Goal: Task Accomplishment & Management: Use online tool/utility

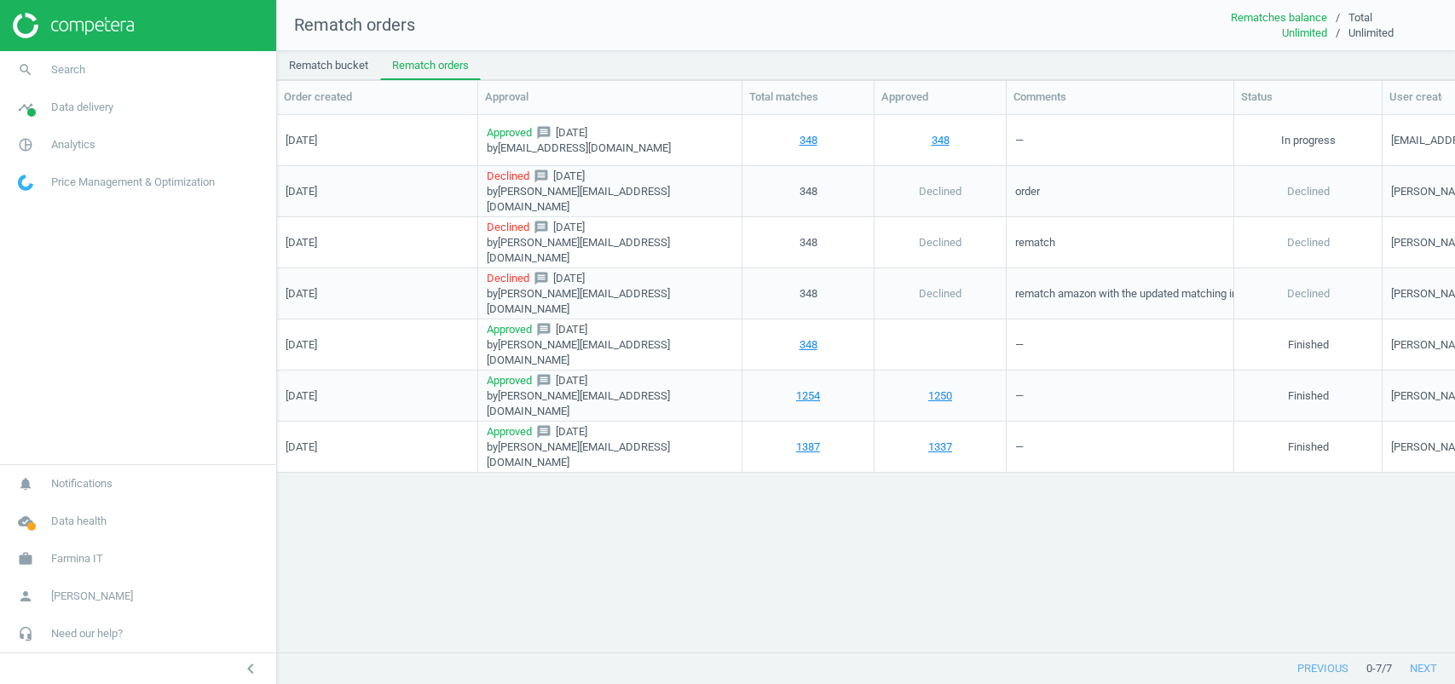
click at [98, 548] on link "work Farmina IT" at bounding box center [138, 558] width 276 height 37
click at [84, 510] on span "Switch campaign" at bounding box center [57, 509] width 76 height 14
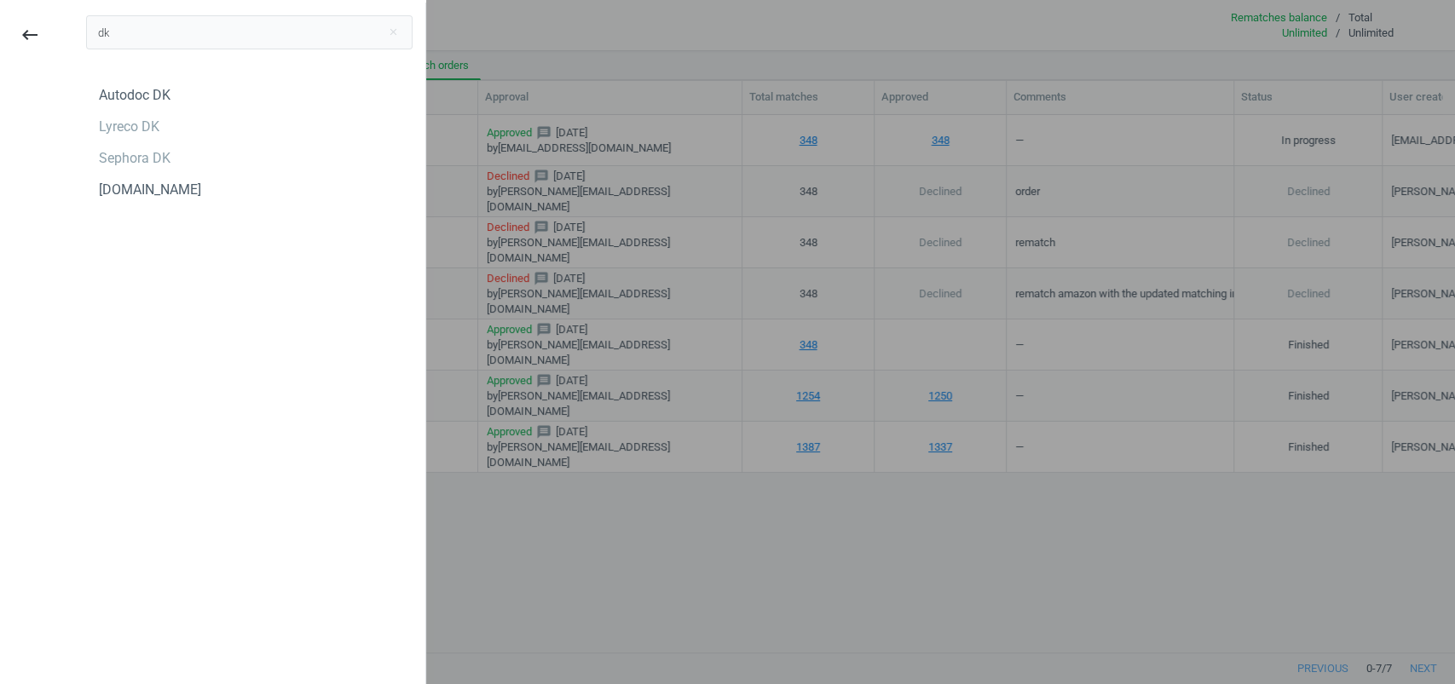
type input "d"
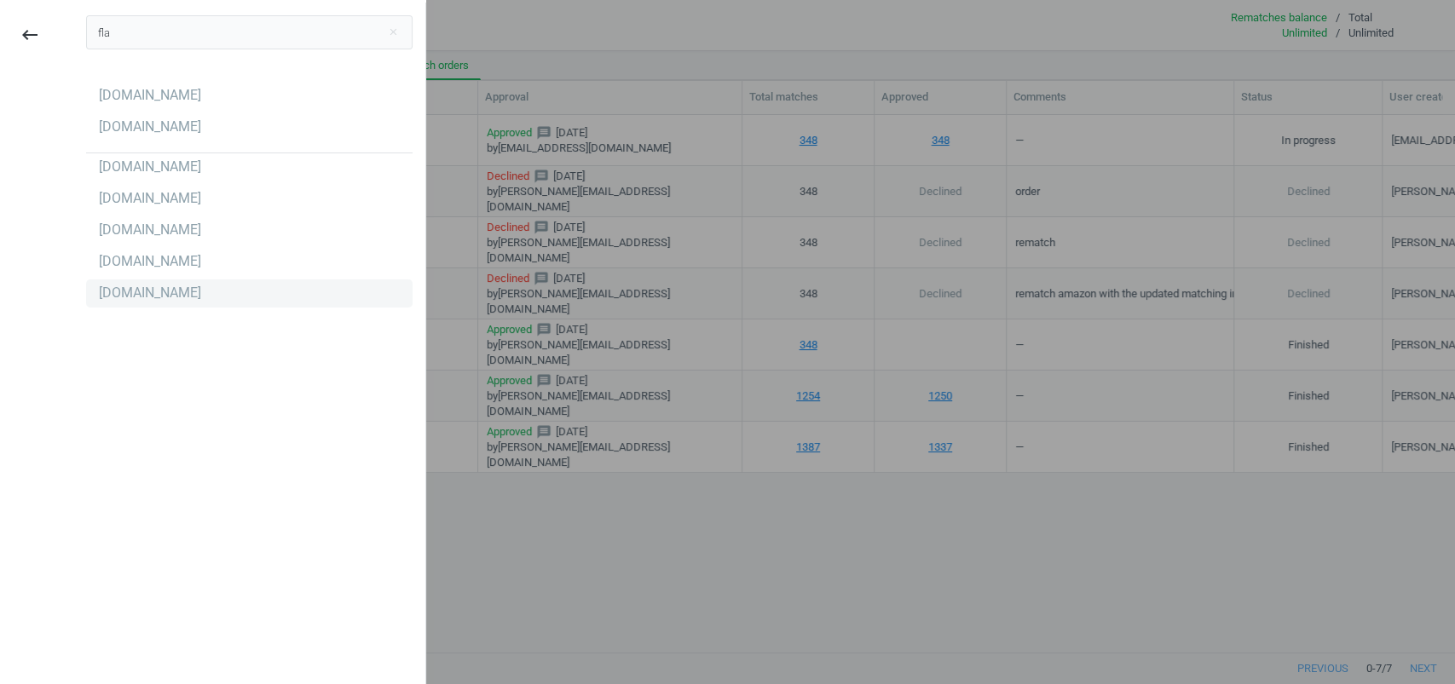
type input "fla"
click at [153, 295] on div "[DOMAIN_NAME]" at bounding box center [150, 293] width 102 height 19
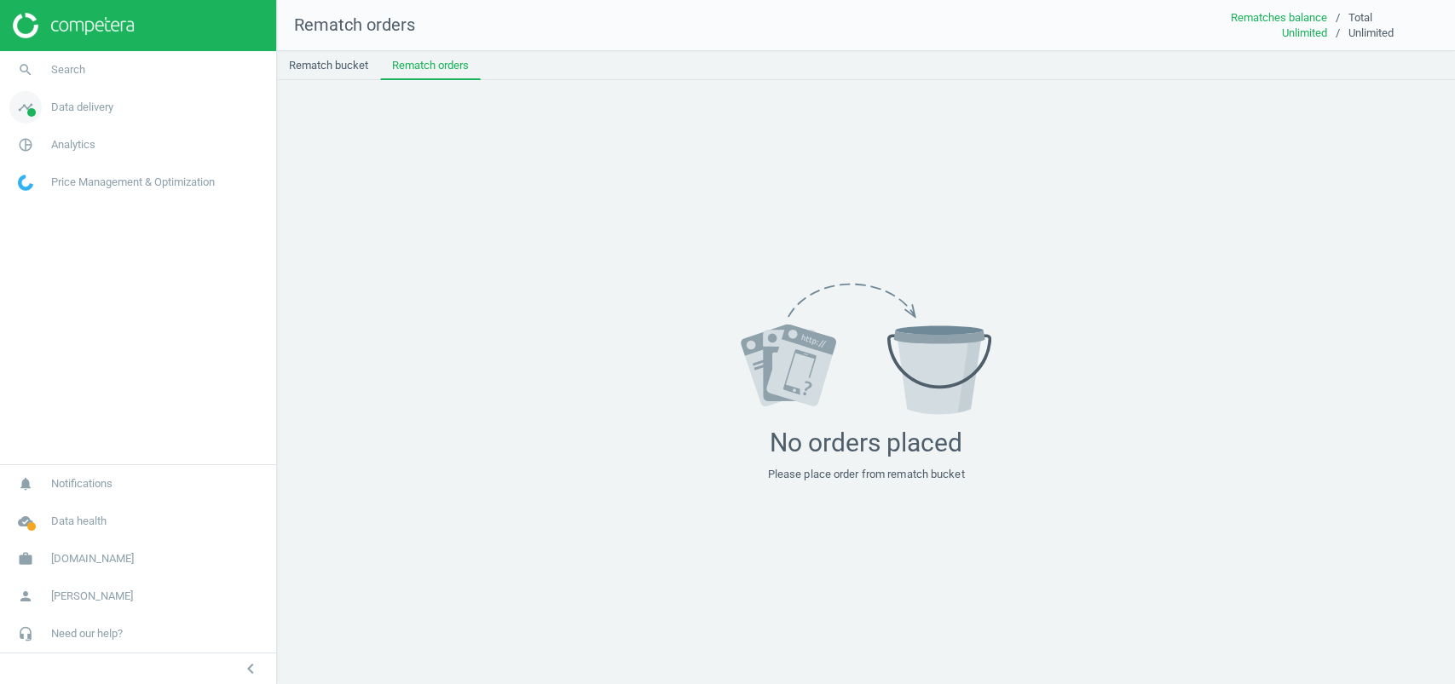
click at [108, 112] on span "Data delivery" at bounding box center [82, 107] width 62 height 15
click at [63, 319] on link "pie_chart_outlined Analytics" at bounding box center [138, 334] width 276 height 37
click at [40, 207] on span "Products" at bounding box center [39, 207] width 40 height 14
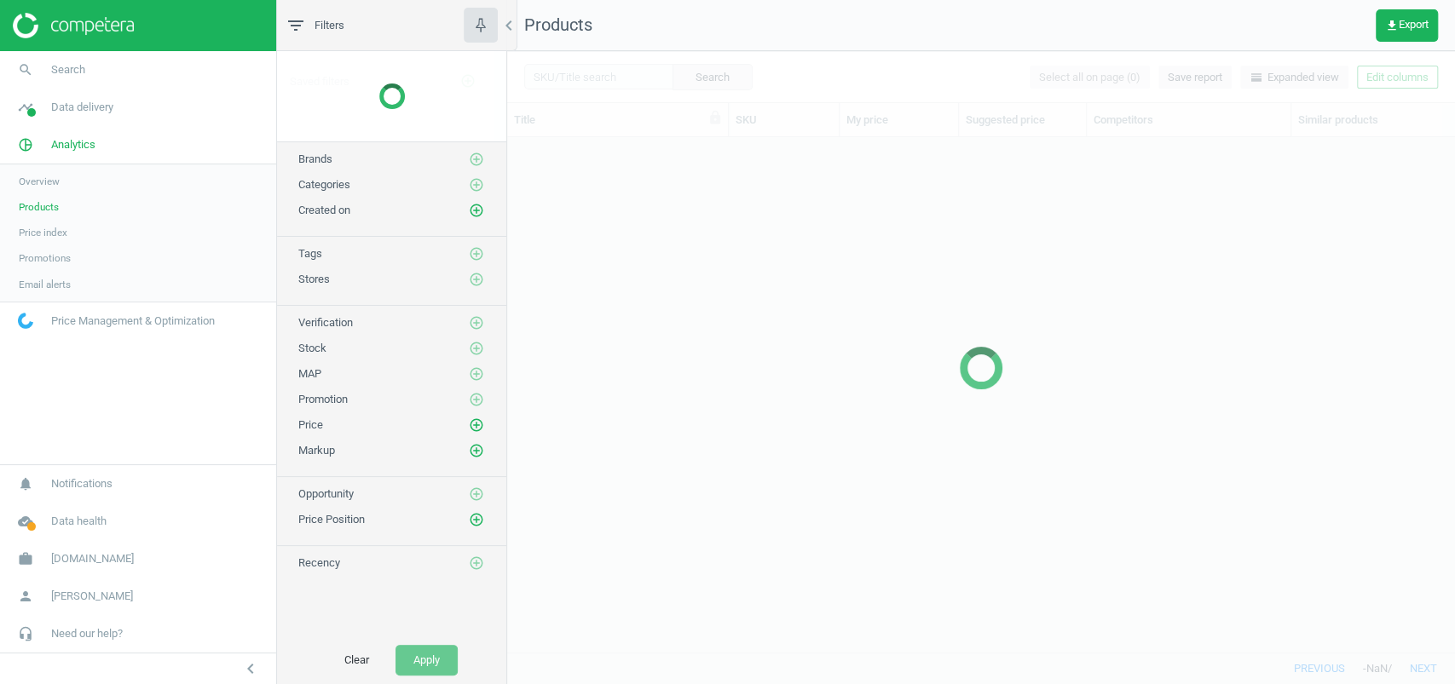
scroll to position [515, 947]
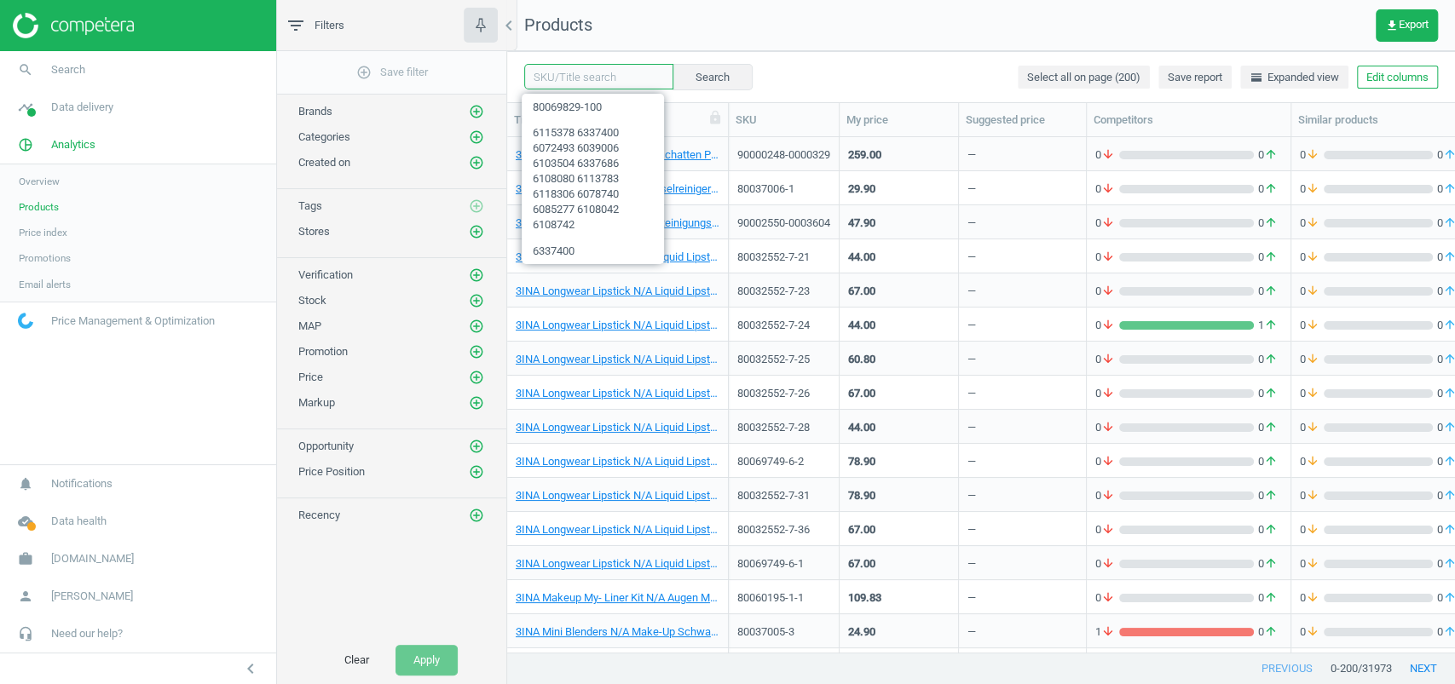
click at [587, 76] on input "text" at bounding box center [598, 77] width 149 height 26
paste input "80052530-125"
type input "80052530-125"
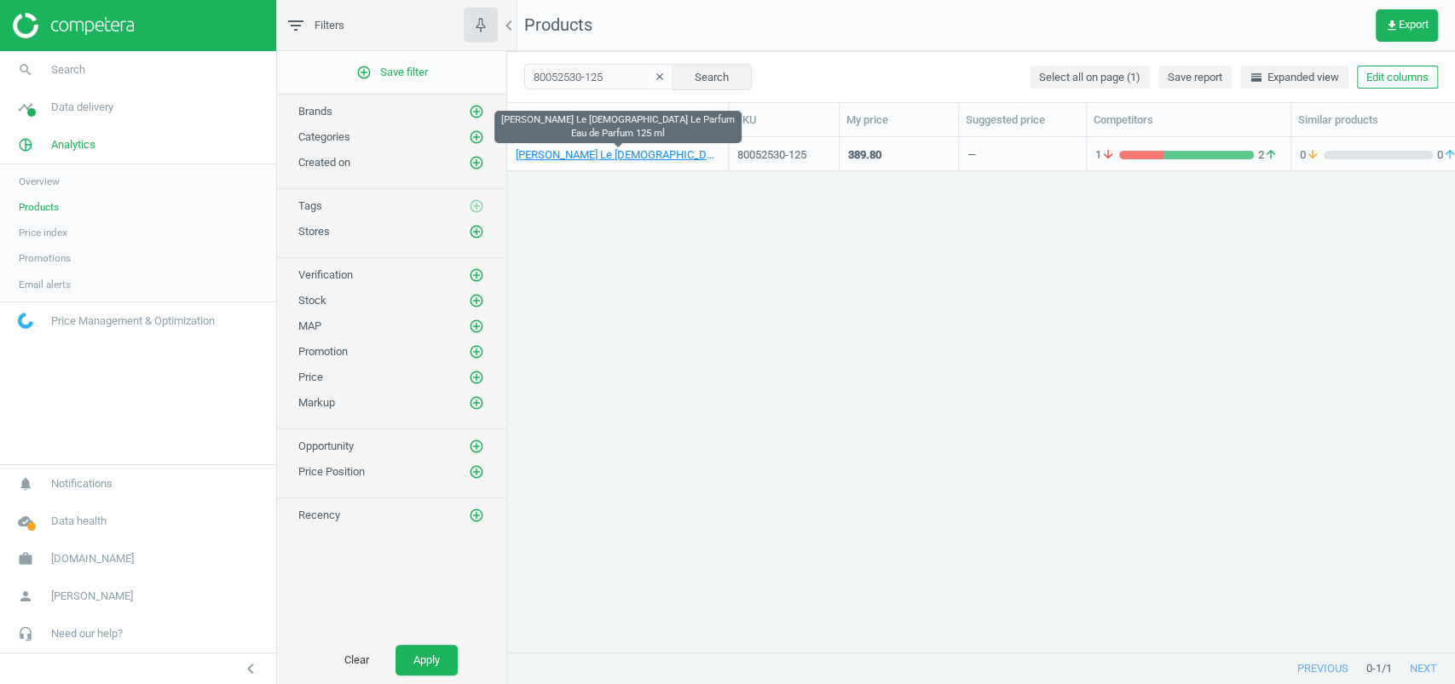
click at [628, 154] on link "Jean Paul Gaultier Le Male Le Parfum Eau de Parfum 125 ml" at bounding box center [618, 154] width 204 height 15
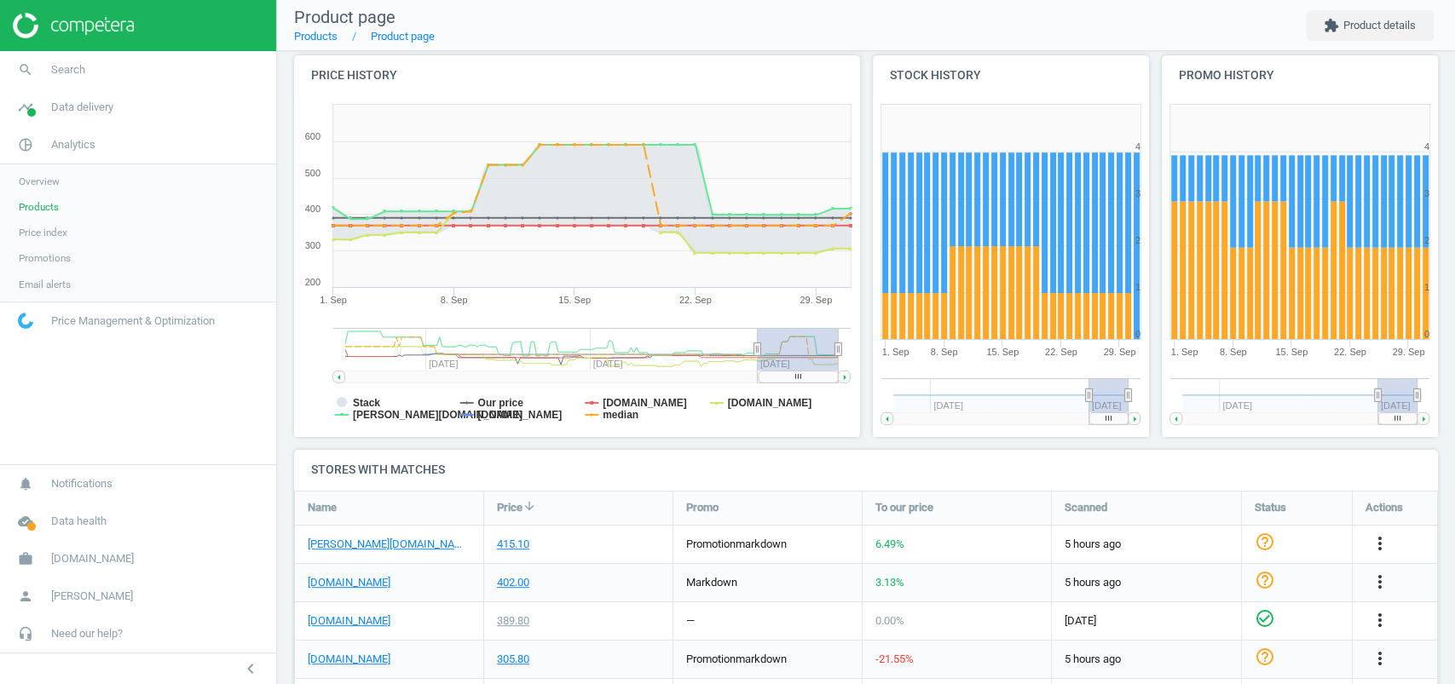
scroll to position [260, 0]
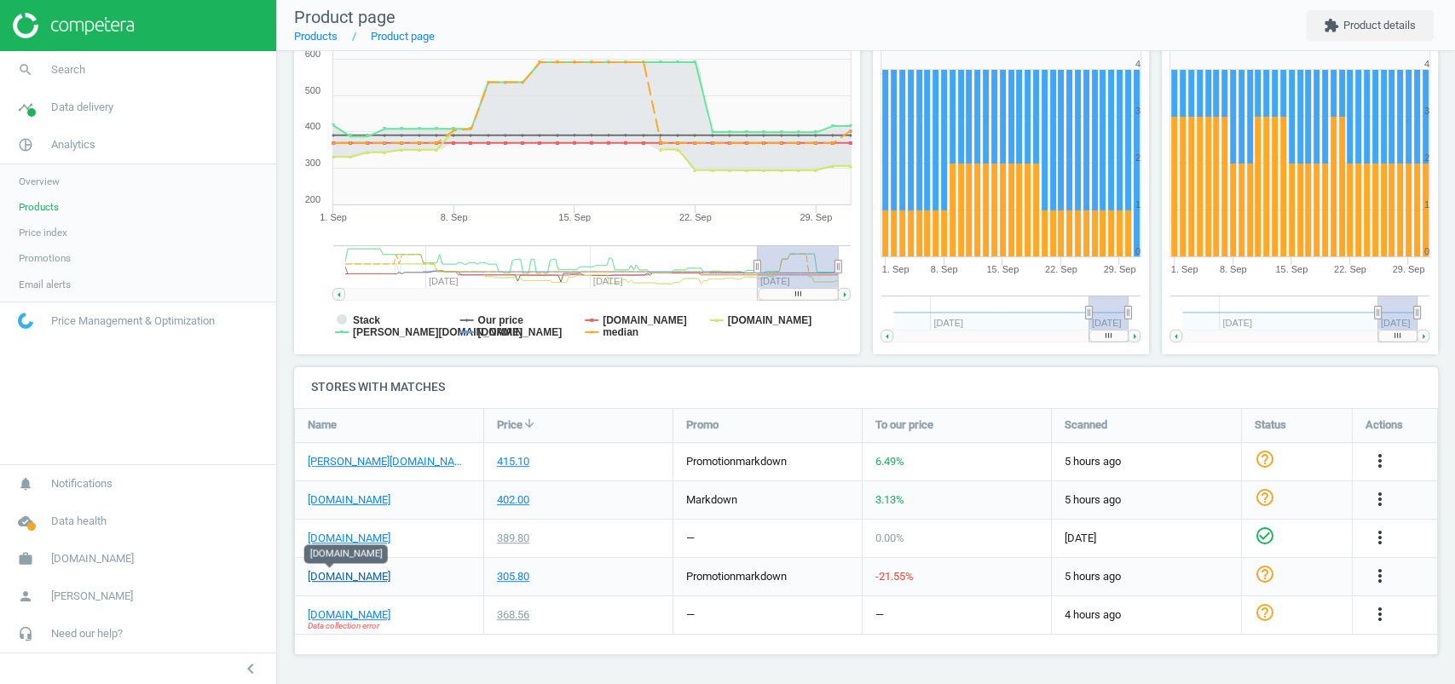
click at [338, 576] on link "notino.pl" at bounding box center [349, 576] width 83 height 15
click at [1370, 571] on icon "more_vert" at bounding box center [1380, 576] width 20 height 20
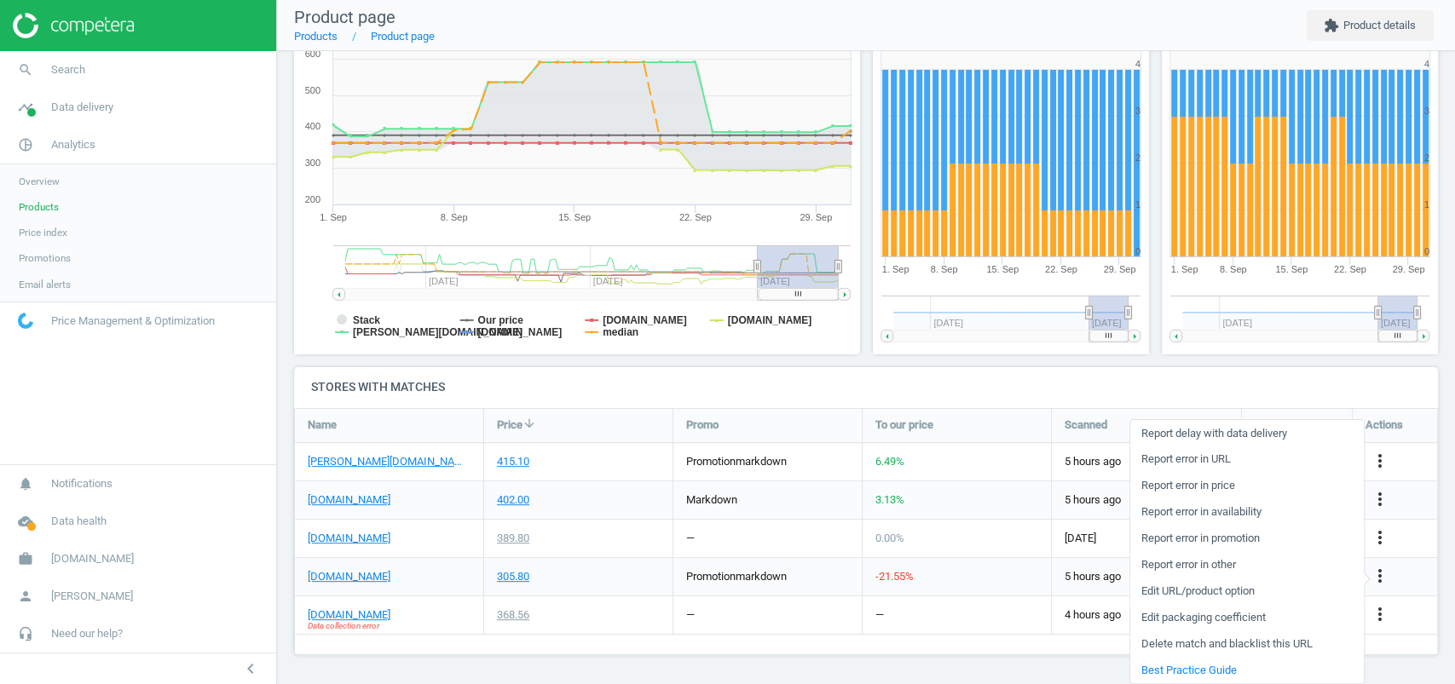
click at [1235, 589] on link "Edit URL/product option" at bounding box center [1247, 592] width 234 height 26
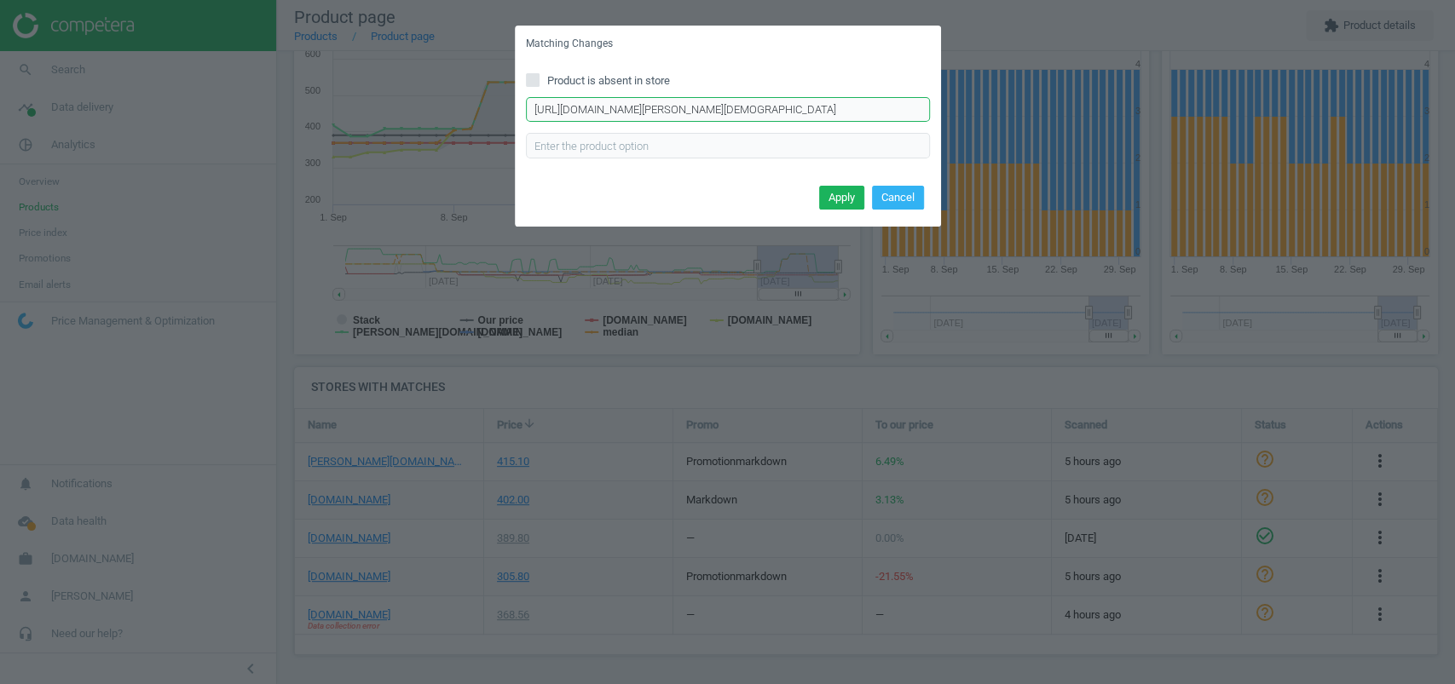
scroll to position [0, 169]
drag, startPoint x: 841, startPoint y: 114, endPoint x: 1064, endPoint y: 126, distance: 223.6
click at [1064, 126] on div "Matching Changes Product is absent in store https://www.notino.pl/jean-paul-gau…" at bounding box center [727, 342] width 1455 height 684
paste input "3"
type input "https://www.notino.pl/jean-paul-gaultier/le-male-le-parfum-woda-perfumowana-dla…"
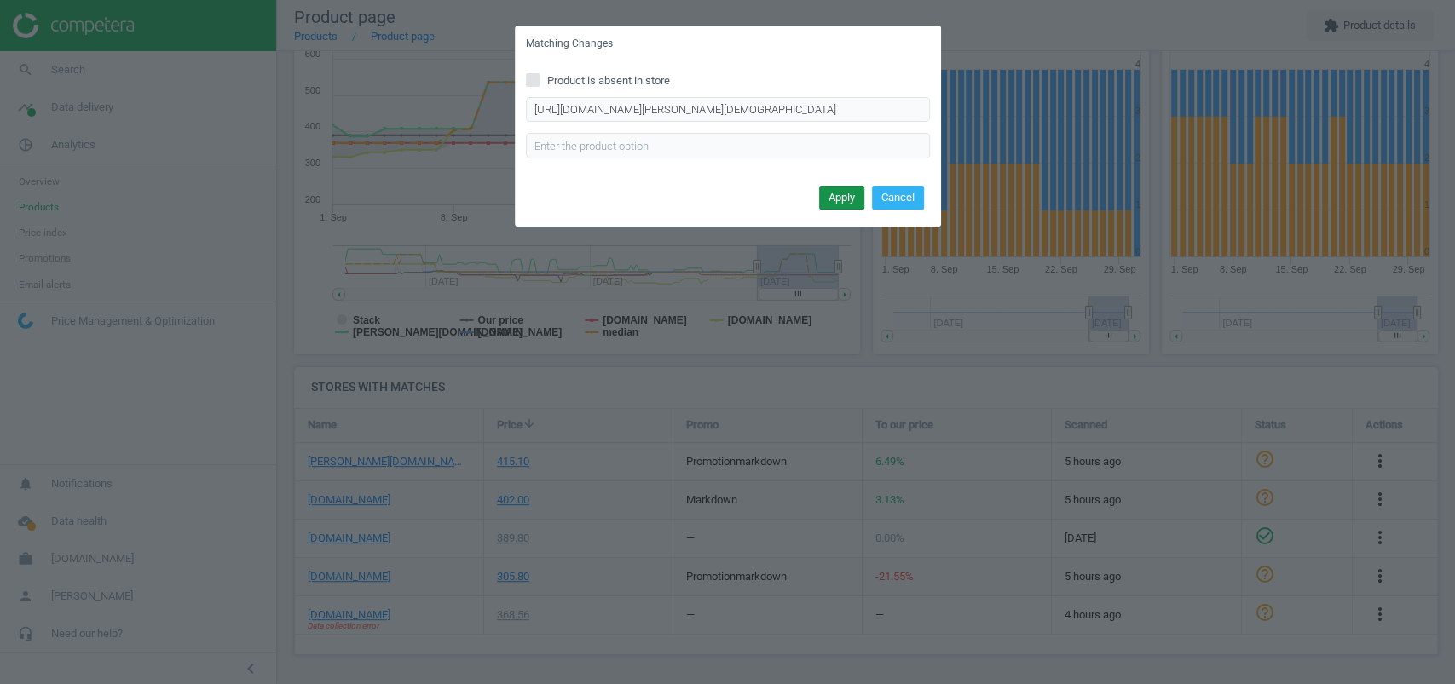
scroll to position [0, 0]
click at [834, 203] on button "Apply" at bounding box center [841, 198] width 45 height 24
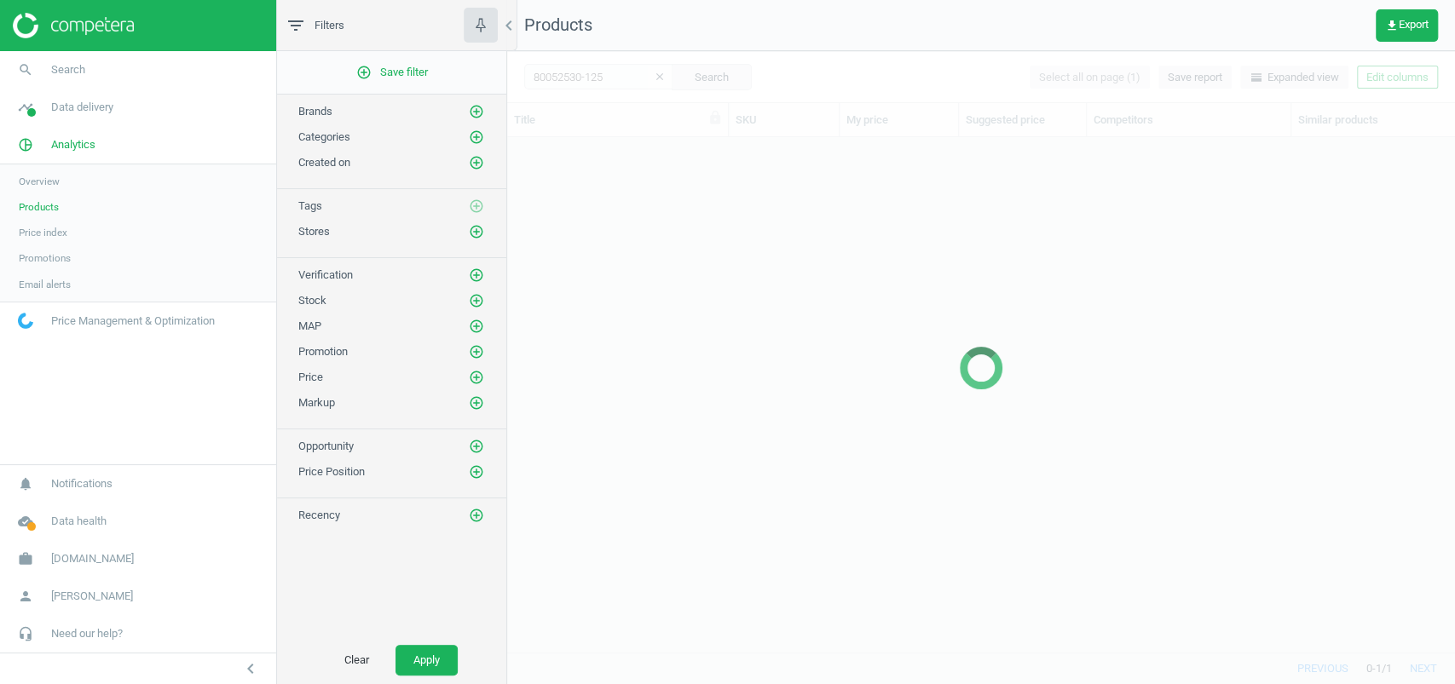
scroll to position [515, 947]
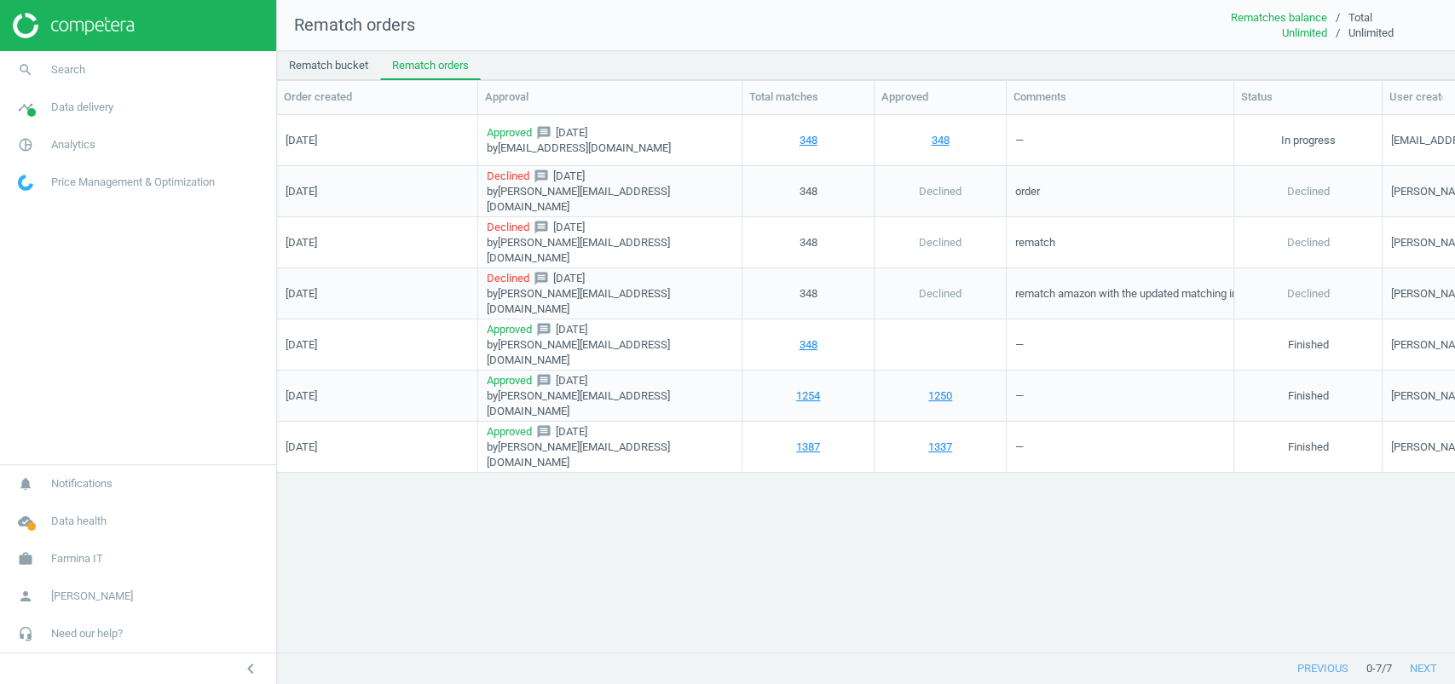
click at [788, 168] on div "348" at bounding box center [808, 191] width 114 height 47
